Goal: Entertainment & Leisure: Consume media (video, audio)

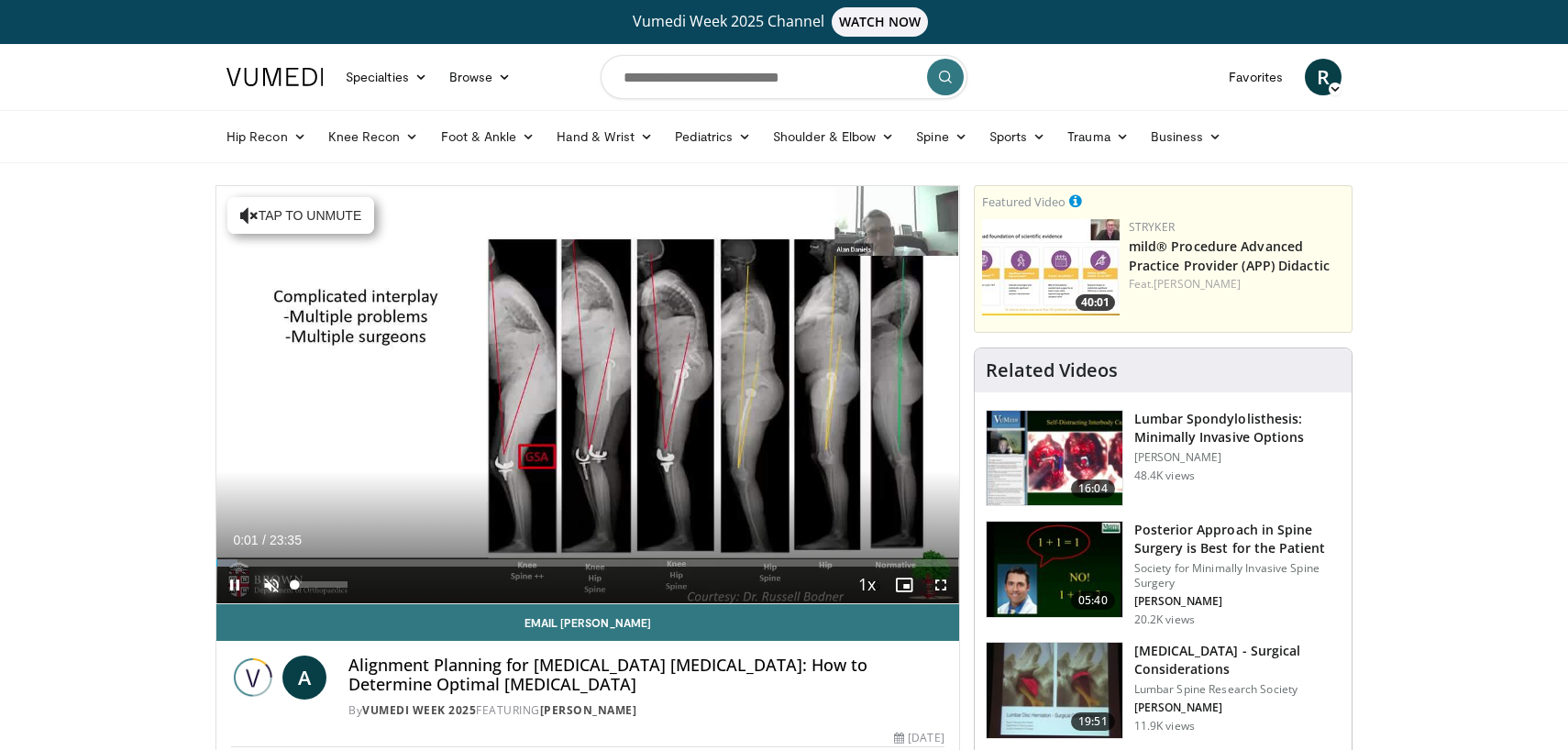
click at [268, 578] on span "Video Player" at bounding box center [271, 585] width 37 height 37
click at [237, 585] on span "Video Player" at bounding box center [235, 585] width 37 height 37
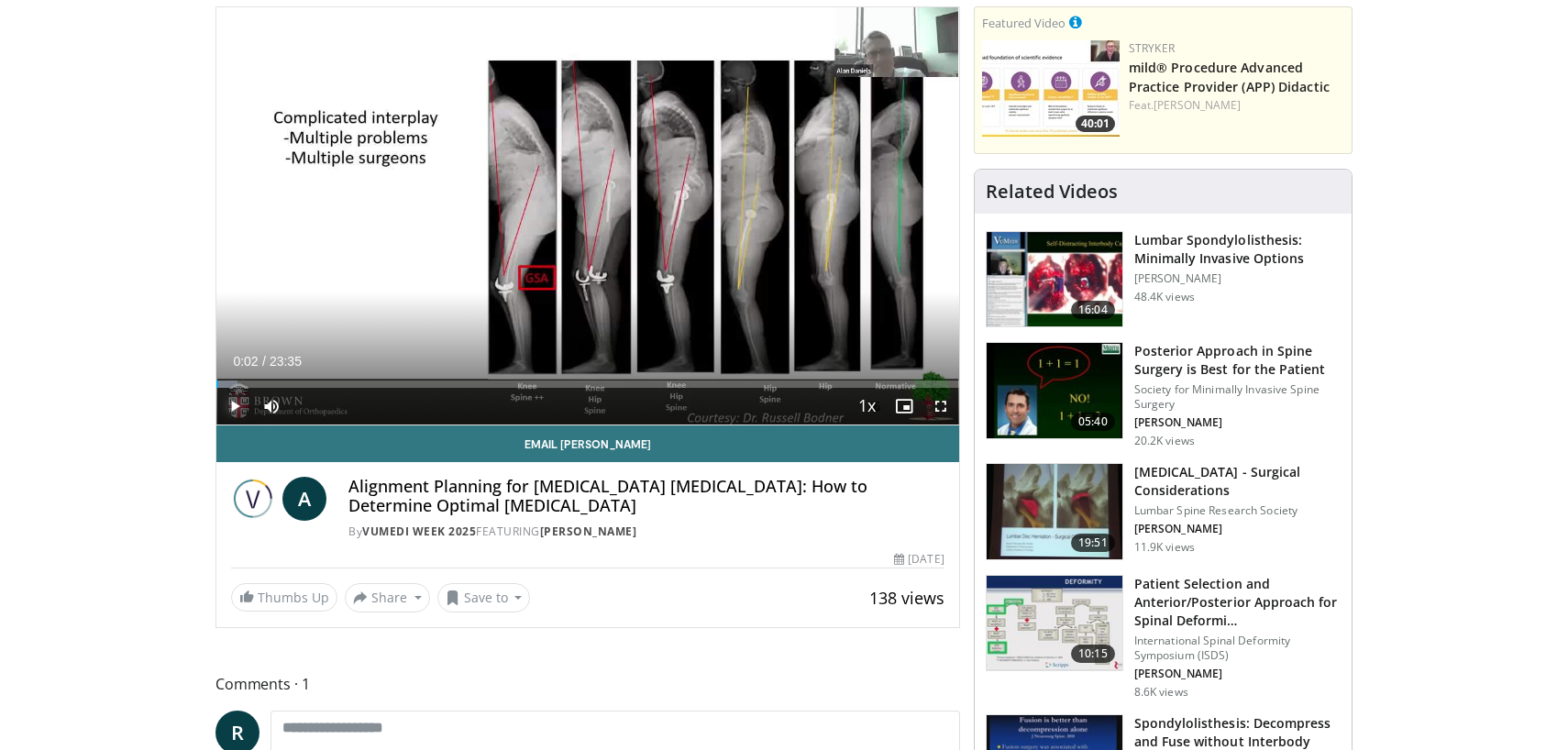
scroll to position [182, 0]
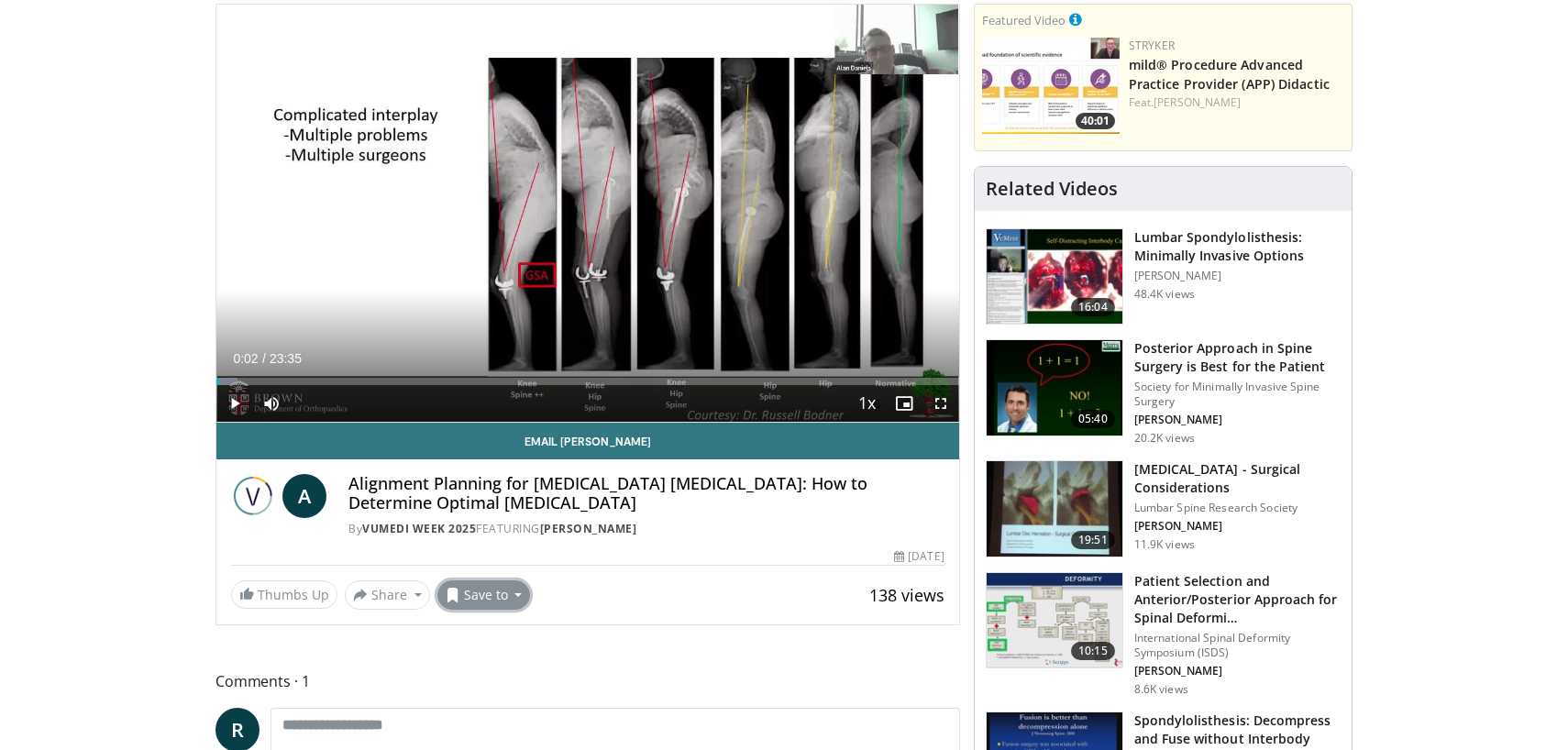
click at [495, 603] on button "Save to" at bounding box center [484, 595] width 93 height 30
click at [495, 636] on span "Add to Favorites" at bounding box center [517, 635] width 113 height 20
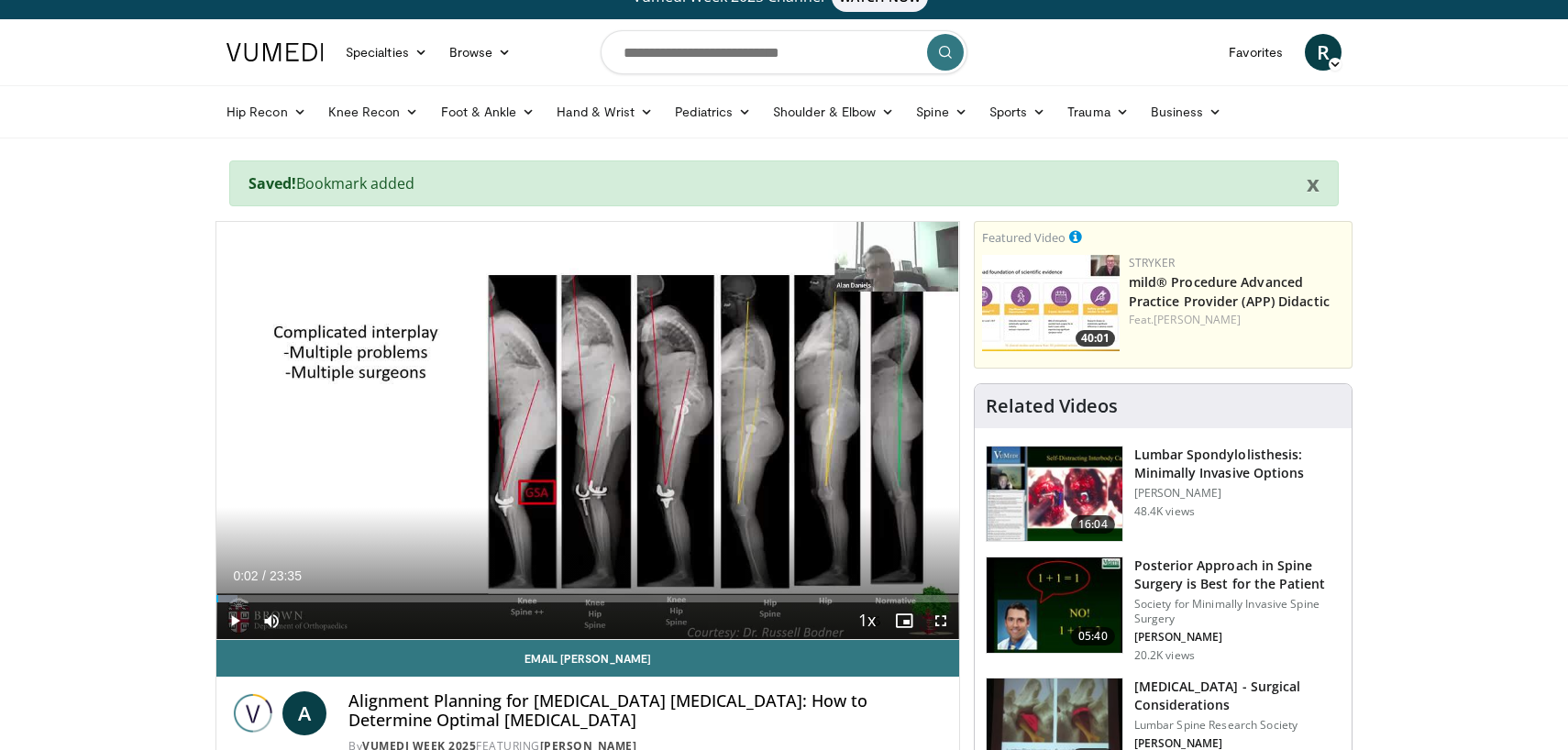
scroll to position [0, 0]
